Goal: Task Accomplishment & Management: Manage account settings

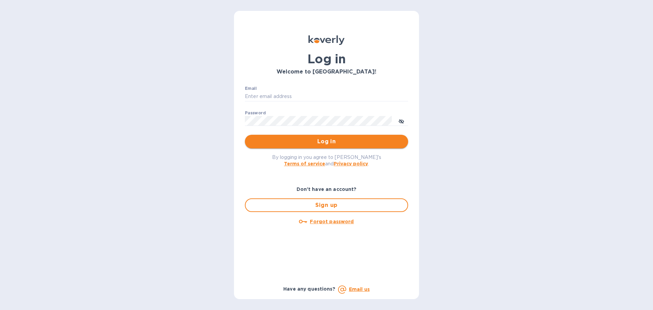
type input "[EMAIL_ADDRESS][DOMAIN_NAME]"
click at [286, 138] on span "Log in" at bounding box center [326, 141] width 152 height 8
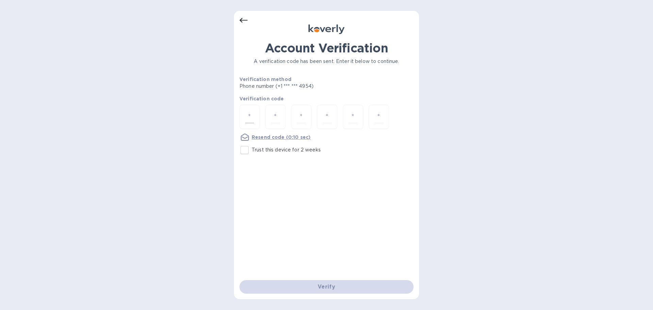
click at [247, 117] on input "number" at bounding box center [249, 117] width 9 height 13
type input "5"
type input "4"
type input "6"
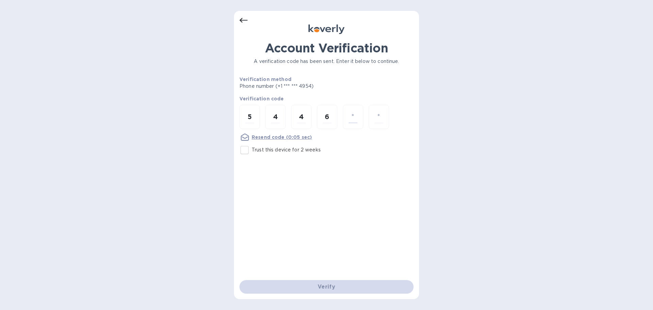
type input "0"
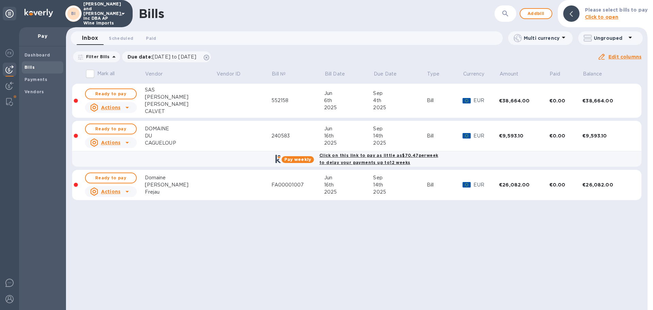
click at [128, 145] on icon at bounding box center [127, 142] width 8 height 8
click at [108, 186] on b "Delete" at bounding box center [112, 186] width 17 height 5
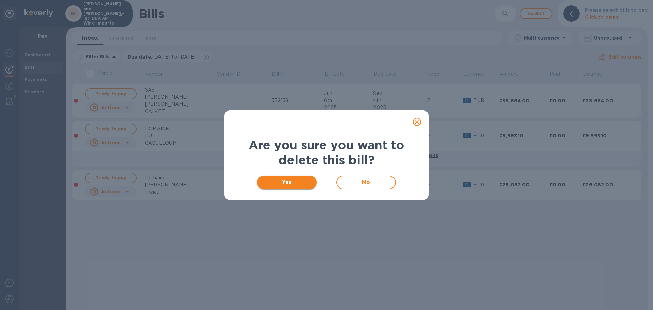
click at [298, 182] on span "Yes" at bounding box center [287, 182] width 49 height 8
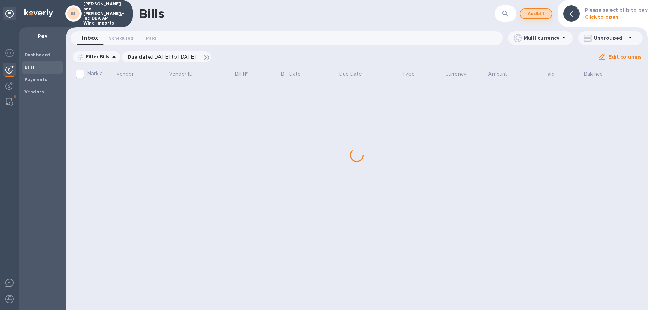
click at [537, 12] on span "Add bill" at bounding box center [536, 14] width 20 height 8
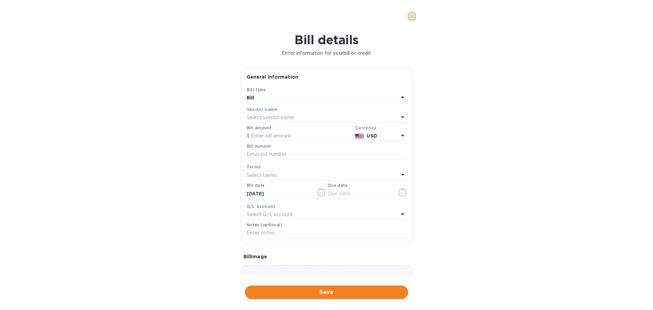
click at [298, 115] on div "Select vendor name" at bounding box center [323, 118] width 152 height 10
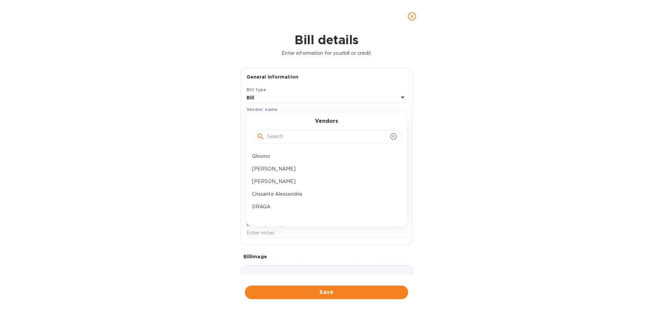
click at [299, 138] on input "text" at bounding box center [327, 137] width 120 height 10
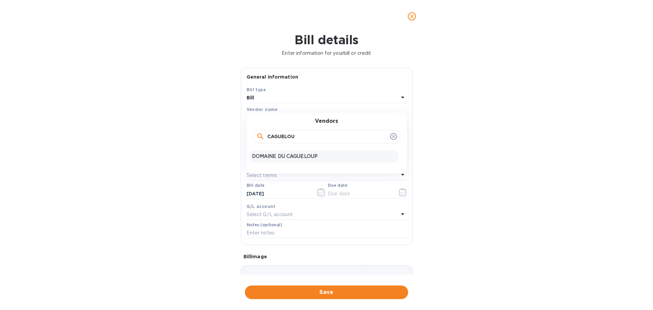
type input "CAGUELOU"
click at [294, 155] on p "DOMAINE DU CAGUELOUP" at bounding box center [324, 156] width 144 height 7
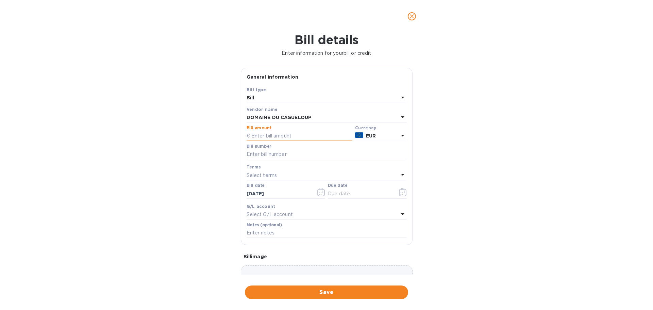
click at [285, 137] on input "text" at bounding box center [300, 136] width 106 height 10
click at [293, 135] on input "text" at bounding box center [300, 136] width 106 height 10
paste input "6,593.10"
type input "6,593.10"
click at [284, 154] on input "text" at bounding box center [327, 154] width 160 height 10
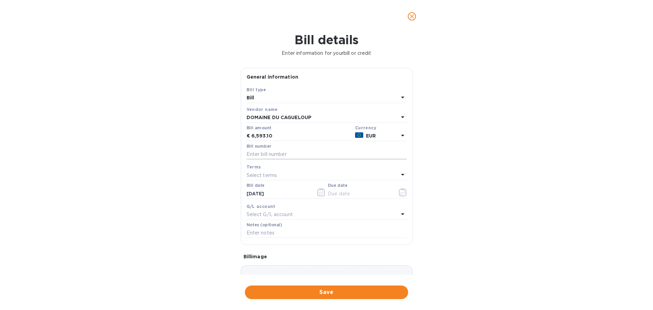
click at [280, 157] on input "text" at bounding box center [327, 154] width 160 height 10
paste input "240583"
type input "240583"
click at [252, 177] on p "Select terms" at bounding box center [262, 175] width 31 height 7
click at [139, 190] on div "Bill details Enter information for your bill or credit General information Save…" at bounding box center [326, 171] width 653 height 277
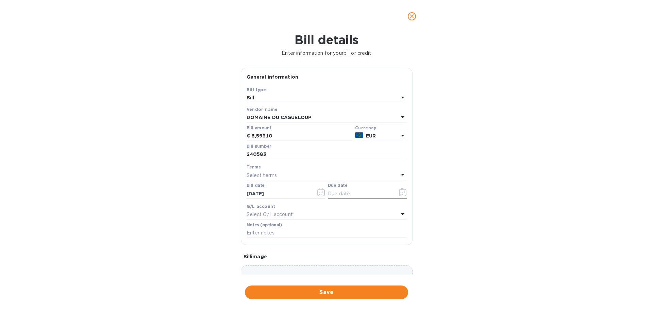
click at [370, 194] on input "text" at bounding box center [360, 193] width 64 height 10
type input "09/14/2025"
click at [268, 212] on p "Select G/L account" at bounding box center [270, 214] width 46 height 7
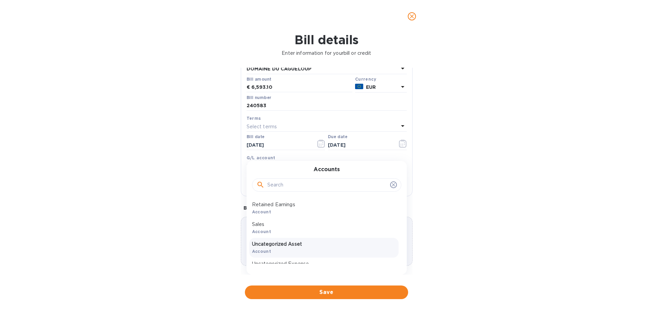
scroll to position [33, 0]
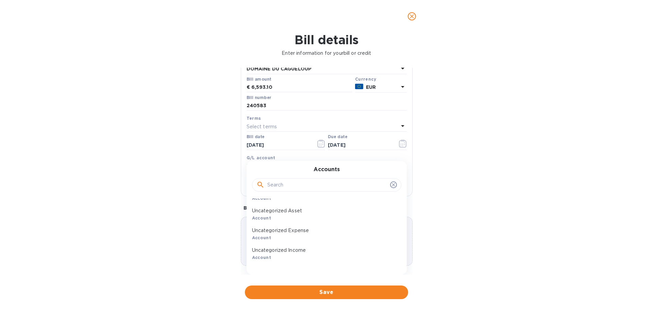
click at [290, 238] on div "Uncategorized Expense Account" at bounding box center [323, 234] width 149 height 20
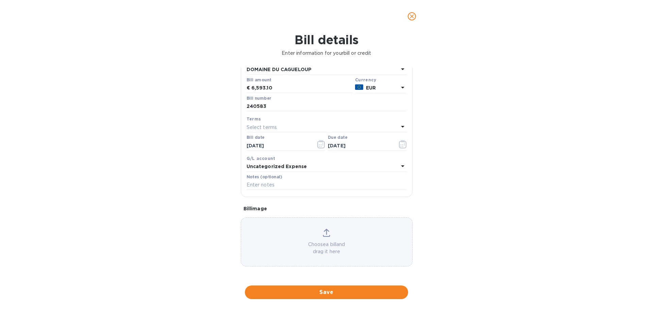
scroll to position [48, 0]
drag, startPoint x: 334, startPoint y: 178, endPoint x: 328, endPoint y: 188, distance: 12.4
click at [331, 183] on div "Notes (optional)" at bounding box center [327, 182] width 160 height 16
click at [328, 188] on input "text" at bounding box center [327, 185] width 160 height 10
paste input "2104"
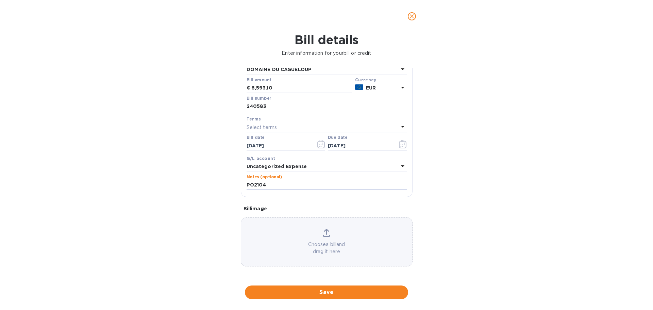
type input "PO2104"
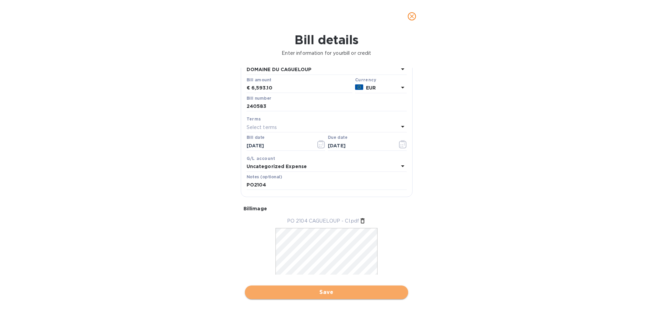
click at [344, 295] on span "Save" at bounding box center [326, 292] width 152 height 8
